Goal: Navigation & Orientation: Find specific page/section

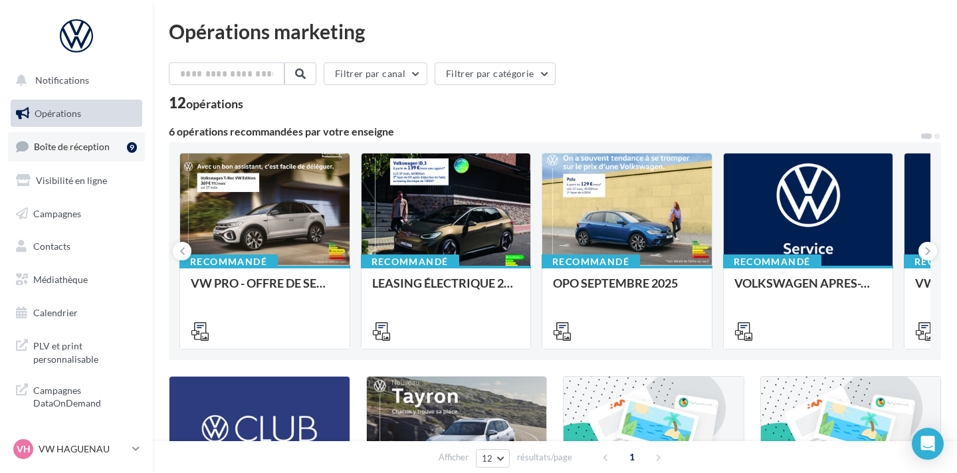
click at [85, 149] on span "Boîte de réception" at bounding box center [72, 146] width 76 height 11
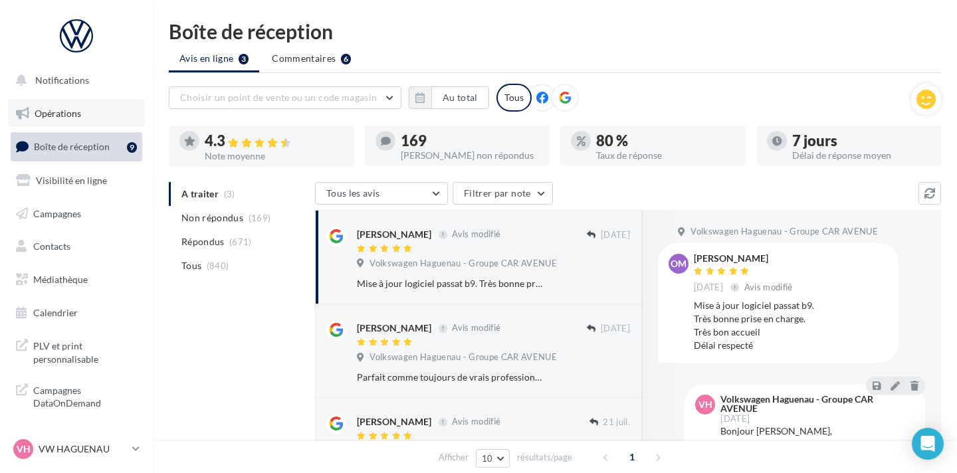
click at [90, 113] on link "Opérations" at bounding box center [76, 114] width 137 height 28
